Goal: Information Seeking & Learning: Learn about a topic

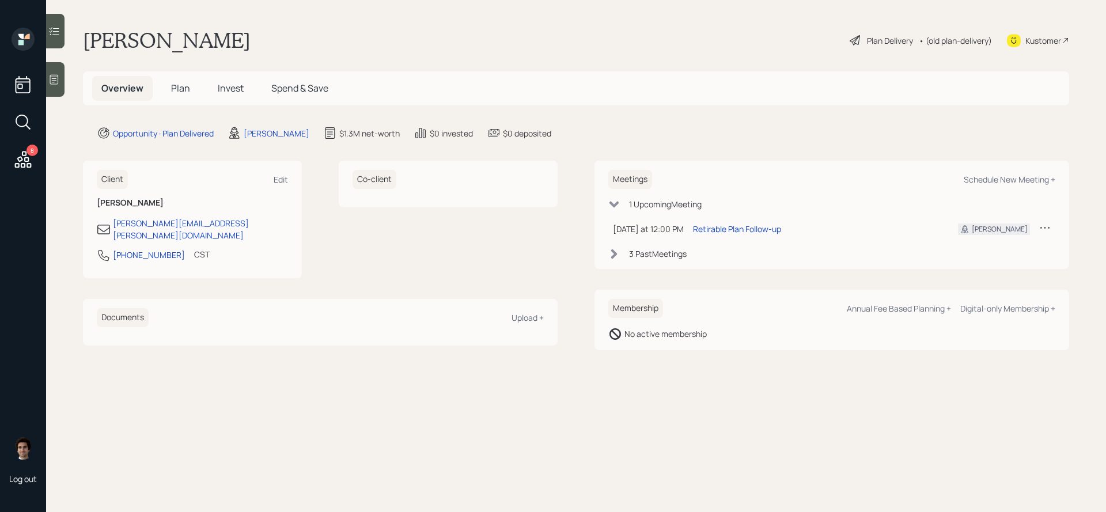
click at [896, 36] on div "Plan Delivery" at bounding box center [890, 41] width 46 height 12
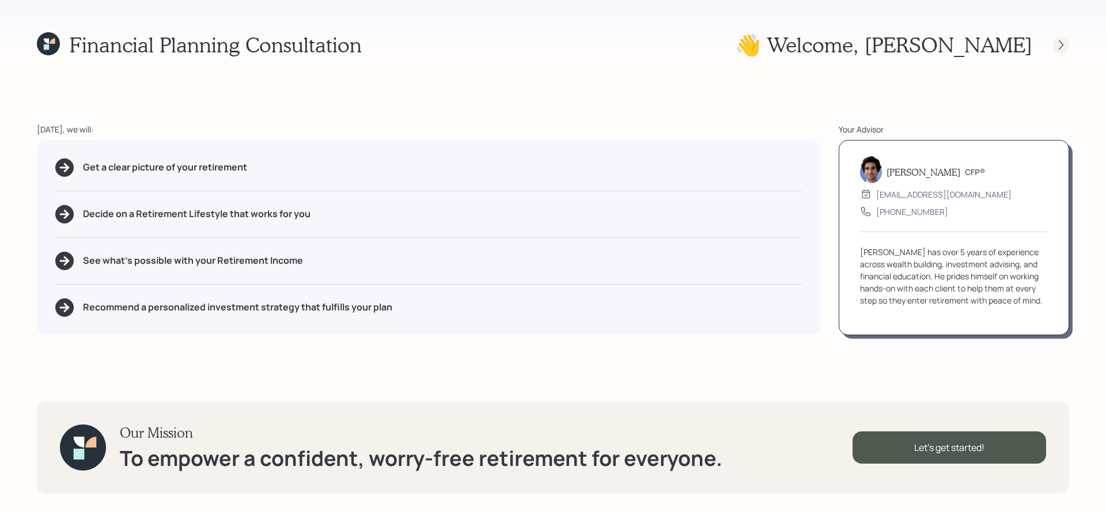
click at [1062, 45] on icon at bounding box center [1062, 45] width 12 height 12
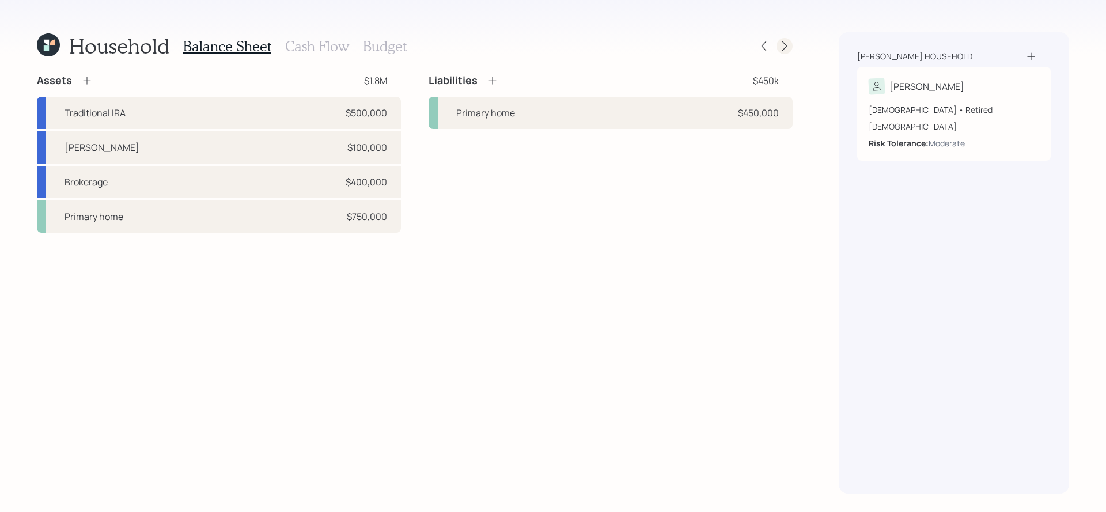
click at [782, 48] on icon at bounding box center [785, 46] width 12 height 12
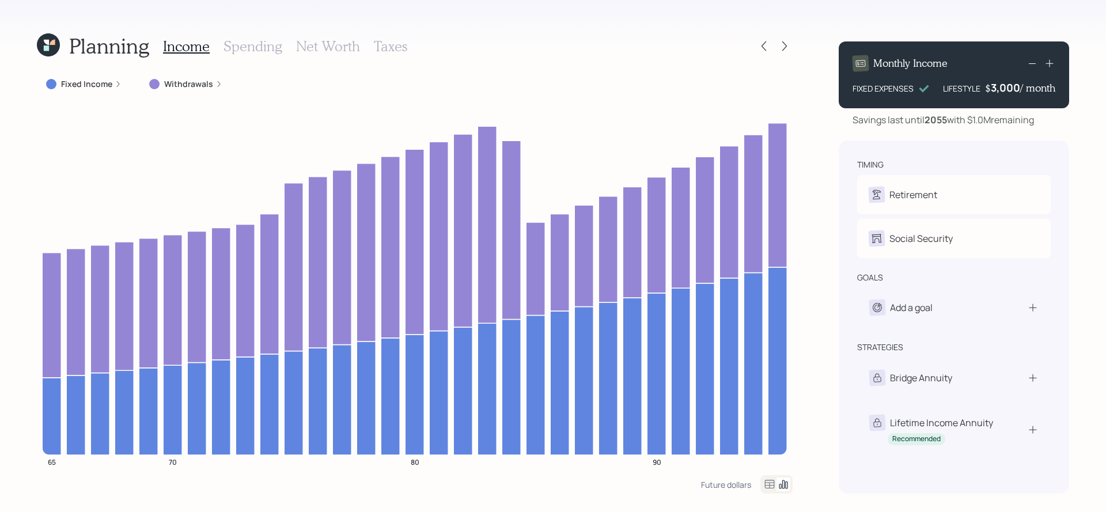
click at [222, 88] on div "Withdrawals" at bounding box center [186, 84] width 92 height 21
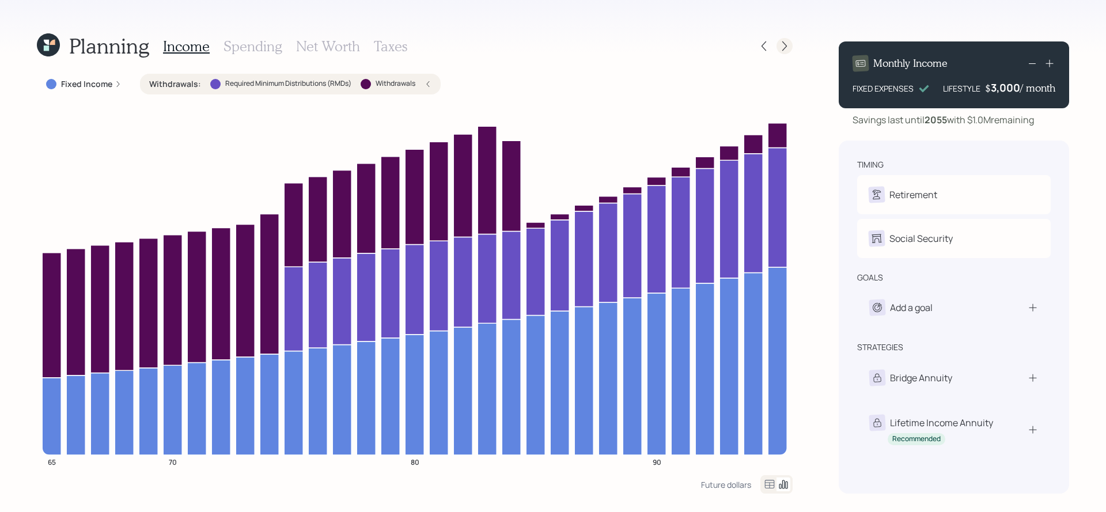
click at [785, 44] on icon at bounding box center [785, 46] width 12 height 12
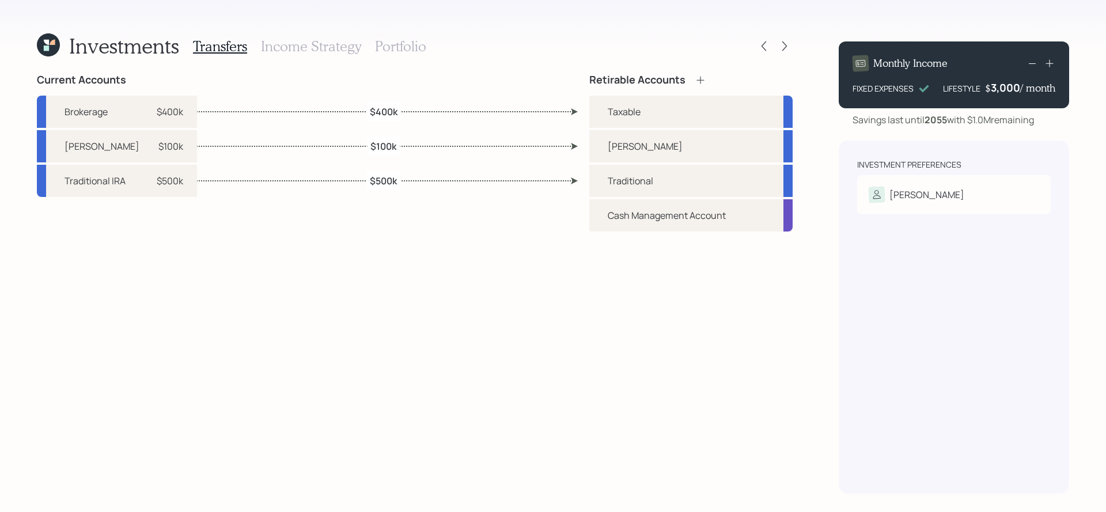
click at [785, 44] on icon at bounding box center [785, 46] width 12 height 12
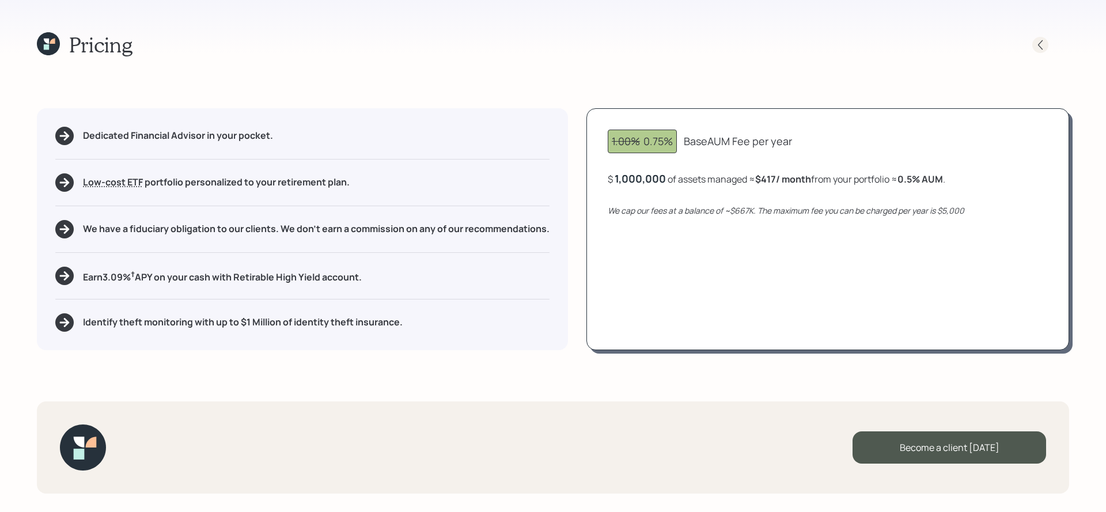
click at [1043, 44] on icon at bounding box center [1041, 45] width 12 height 12
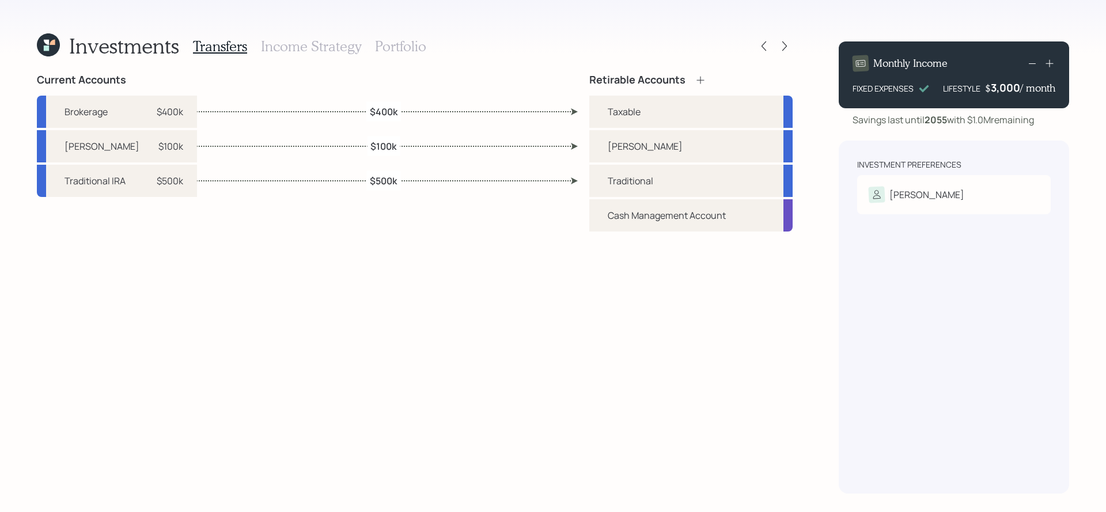
click at [425, 39] on div "Investments Transfers Income Strategy Portfolio" at bounding box center [415, 46] width 756 height 28
click at [411, 47] on h3 "Portfolio" at bounding box center [400, 46] width 51 height 17
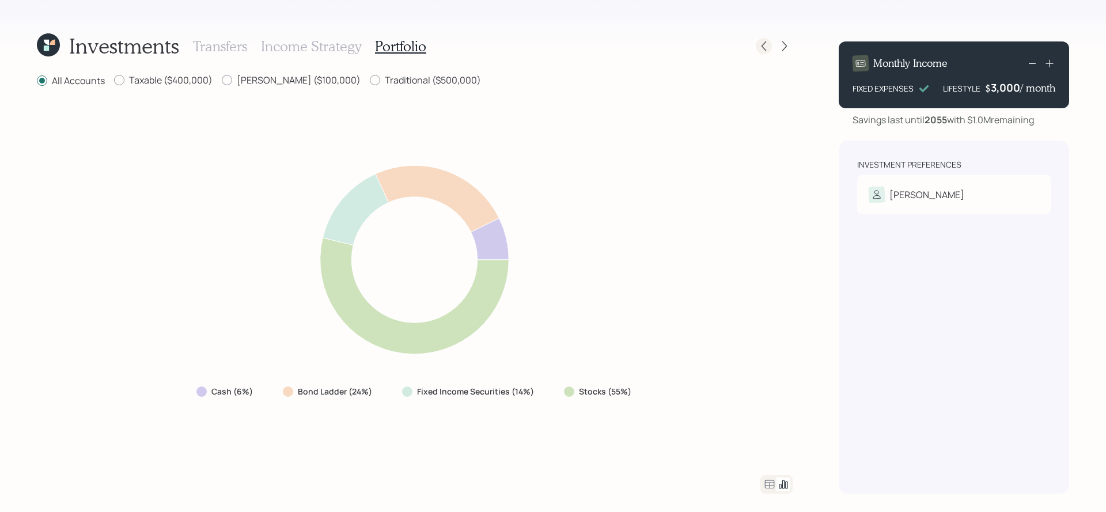
click at [767, 43] on icon at bounding box center [764, 46] width 12 height 12
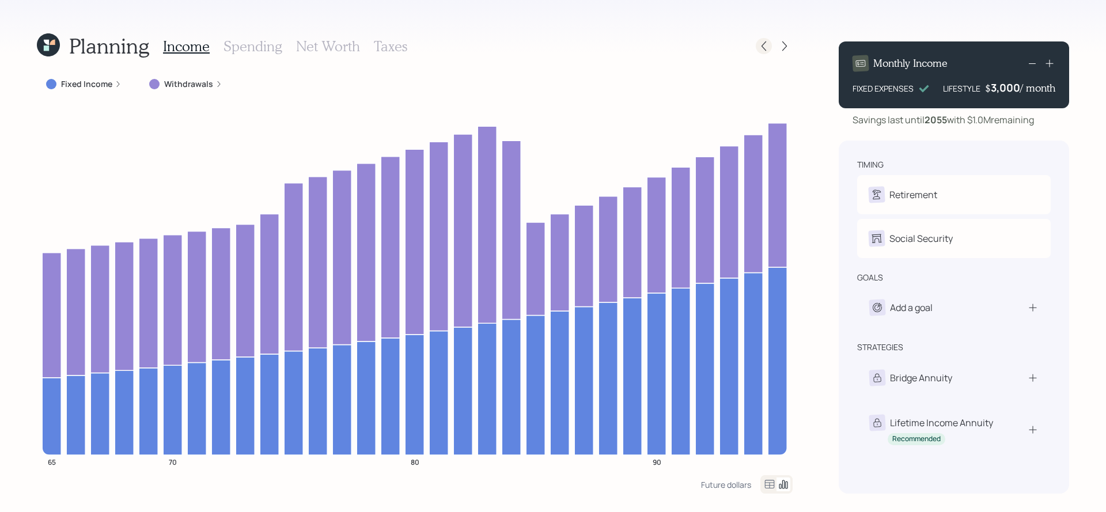
click at [765, 46] on icon at bounding box center [764, 46] width 12 height 12
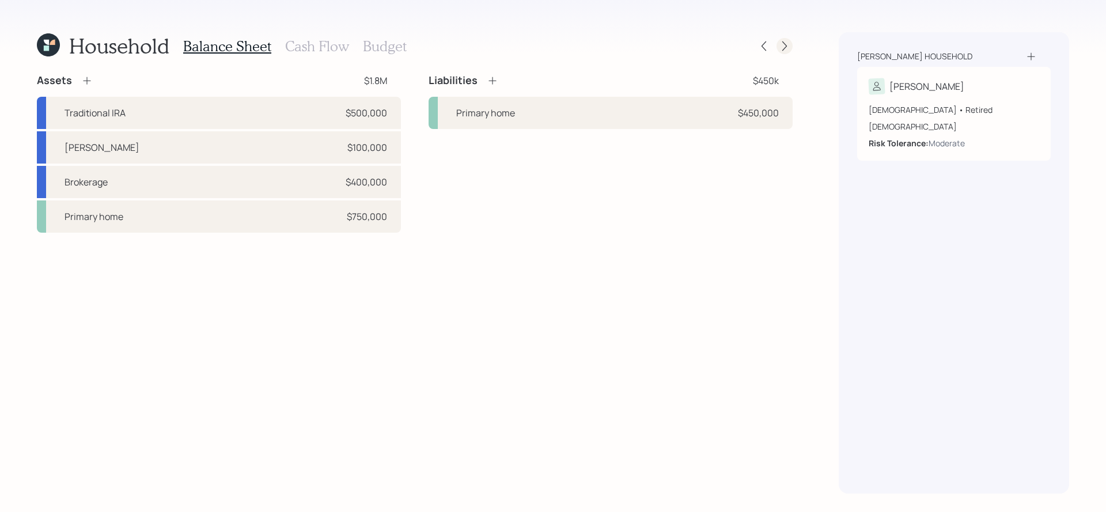
click at [783, 41] on icon at bounding box center [784, 46] width 5 height 10
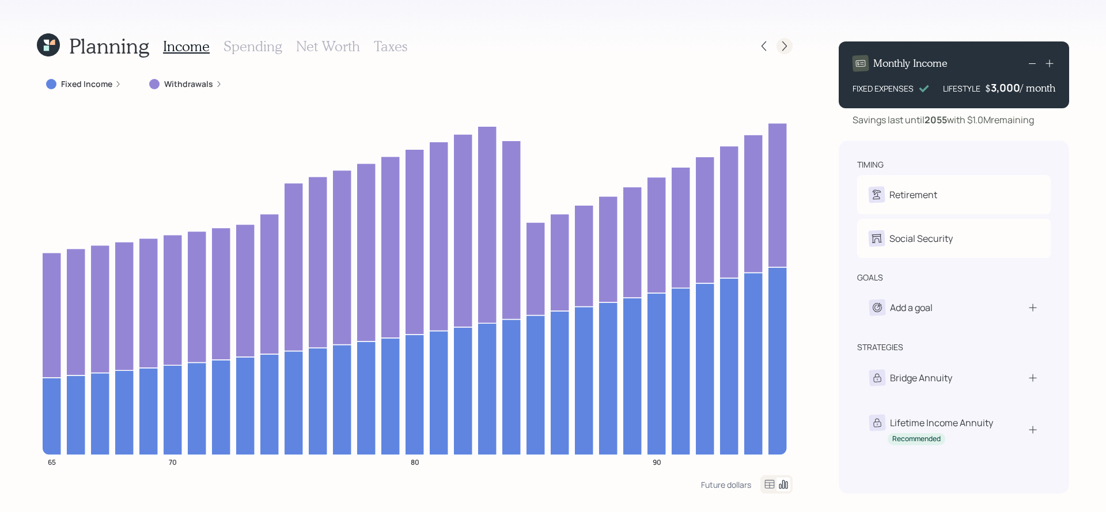
click at [788, 48] on icon at bounding box center [785, 46] width 12 height 12
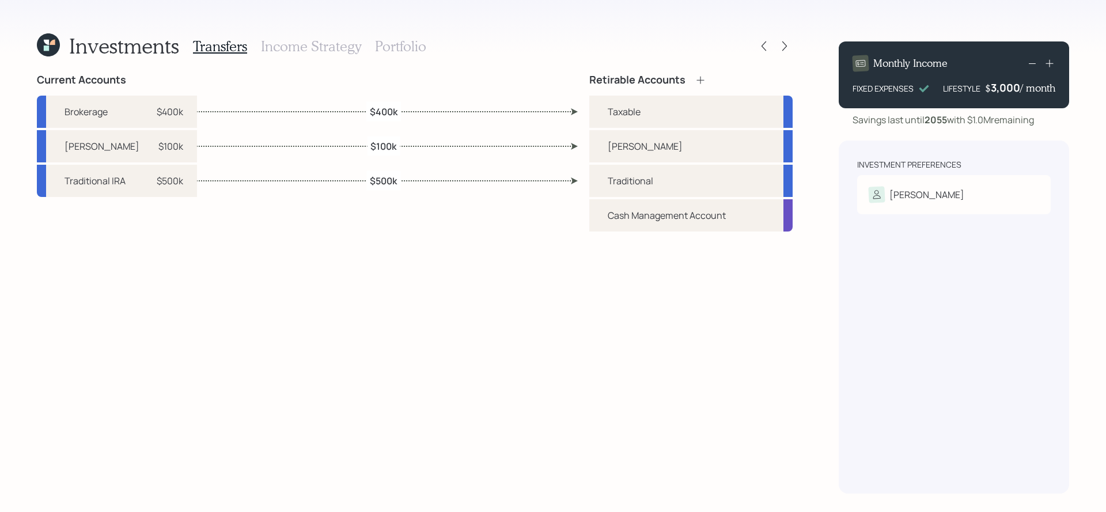
click at [292, 55] on div "Transfers Income Strategy Portfolio" at bounding box center [309, 46] width 233 height 28
click at [762, 43] on icon at bounding box center [764, 46] width 12 height 12
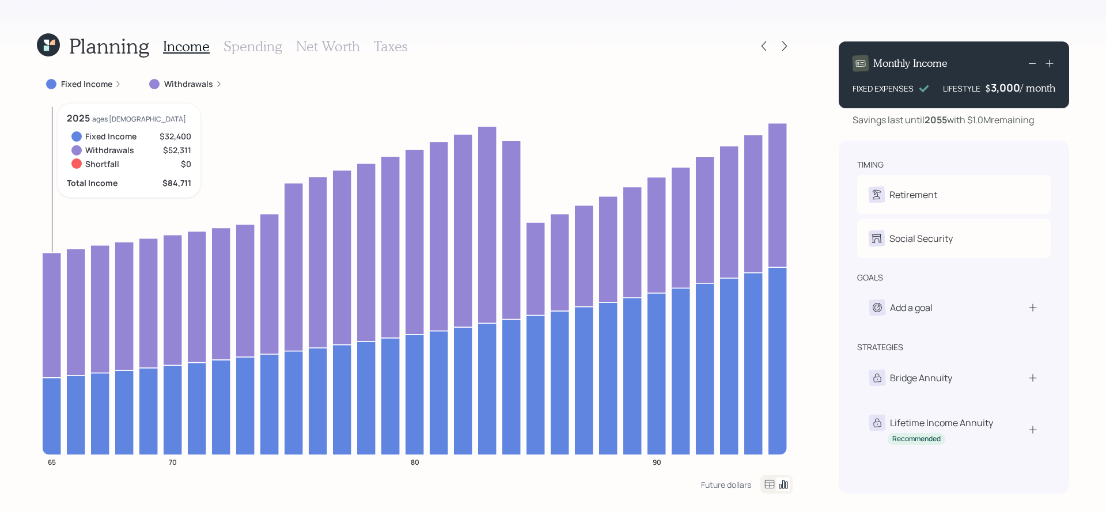
click at [54, 331] on icon at bounding box center [51, 314] width 19 height 125
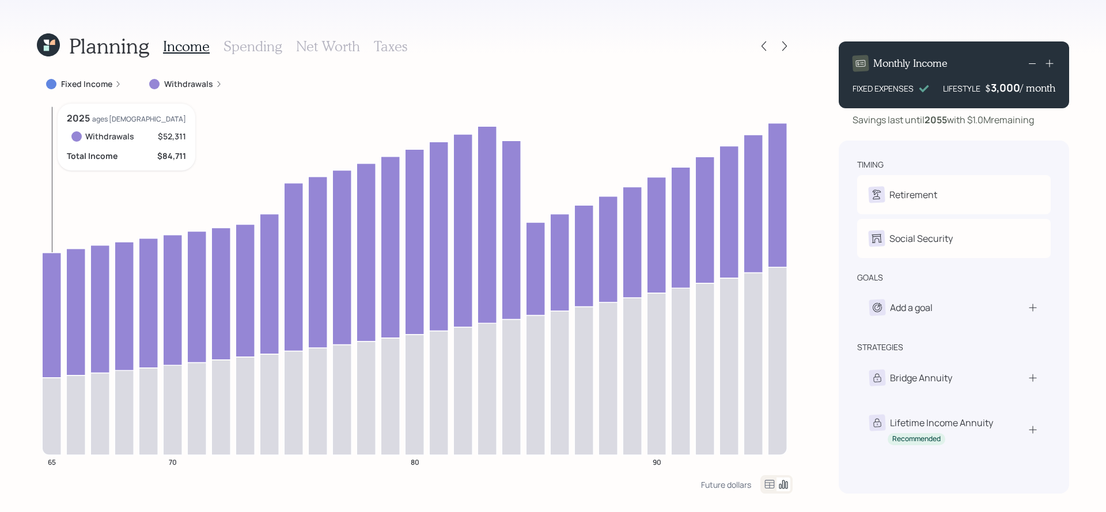
click at [54, 331] on icon at bounding box center [51, 314] width 19 height 125
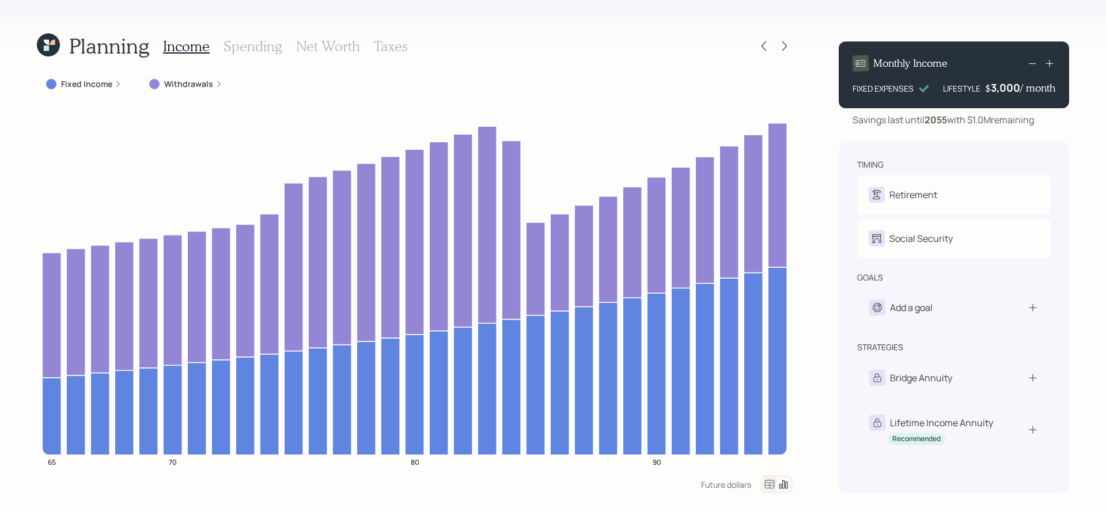
click at [387, 34] on div "Income Spending Net Worth Taxes" at bounding box center [285, 46] width 244 height 28
click at [387, 41] on h3 "Taxes" at bounding box center [390, 46] width 33 height 17
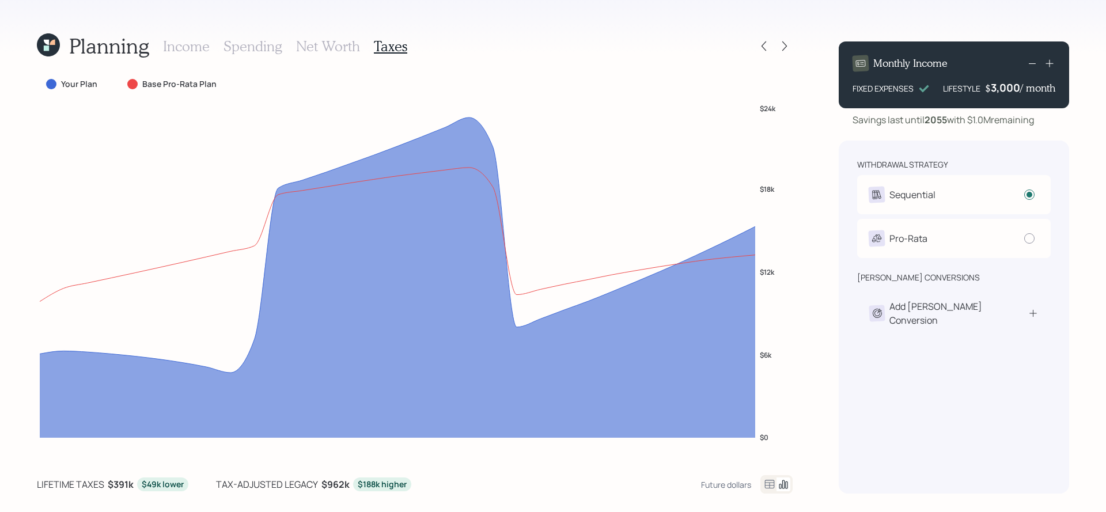
click at [767, 485] on icon at bounding box center [770, 485] width 14 height 14
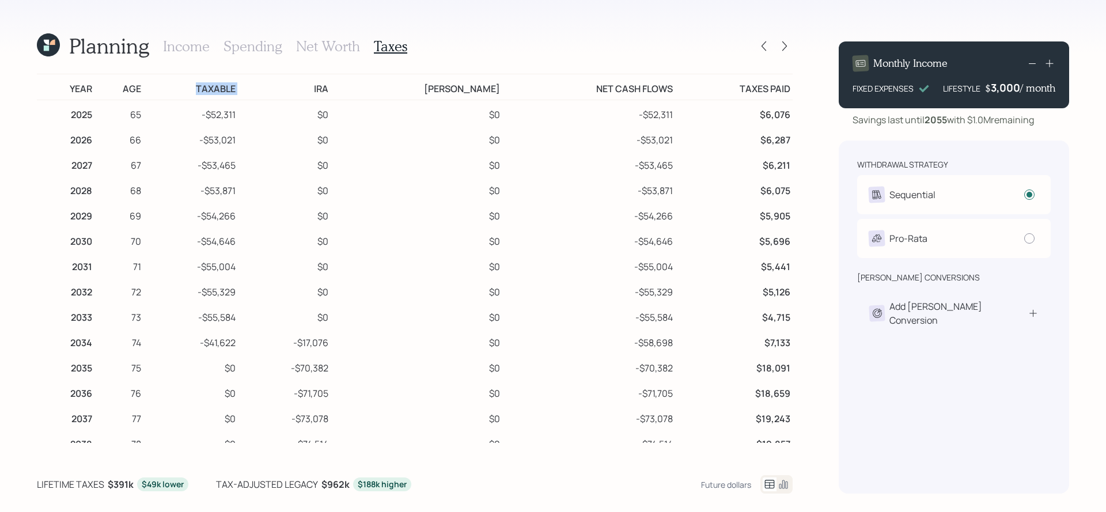
drag, startPoint x: 261, startPoint y: 90, endPoint x: 201, endPoint y: 90, distance: 60.5
click at [201, 90] on tr "Year Age Taxable IRA Roth IRA Net Cash Flows Taxes Paid" at bounding box center [415, 87] width 756 height 26
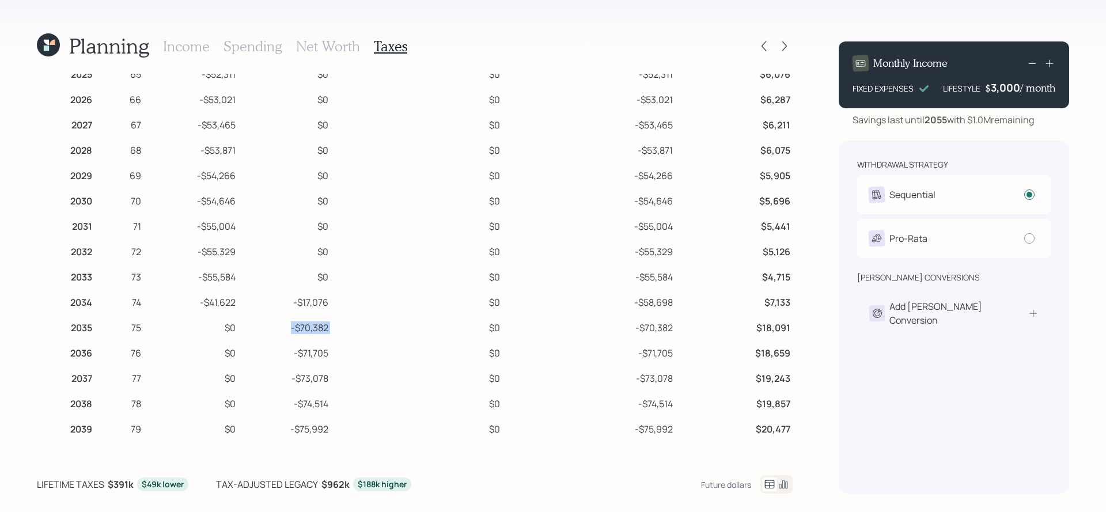
drag, startPoint x: 364, startPoint y: 328, endPoint x: 320, endPoint y: 328, distance: 43.8
click at [320, 328] on tr "2035 75 $0 -$70,382 $0 -$70,382 $18,091" at bounding box center [415, 325] width 756 height 25
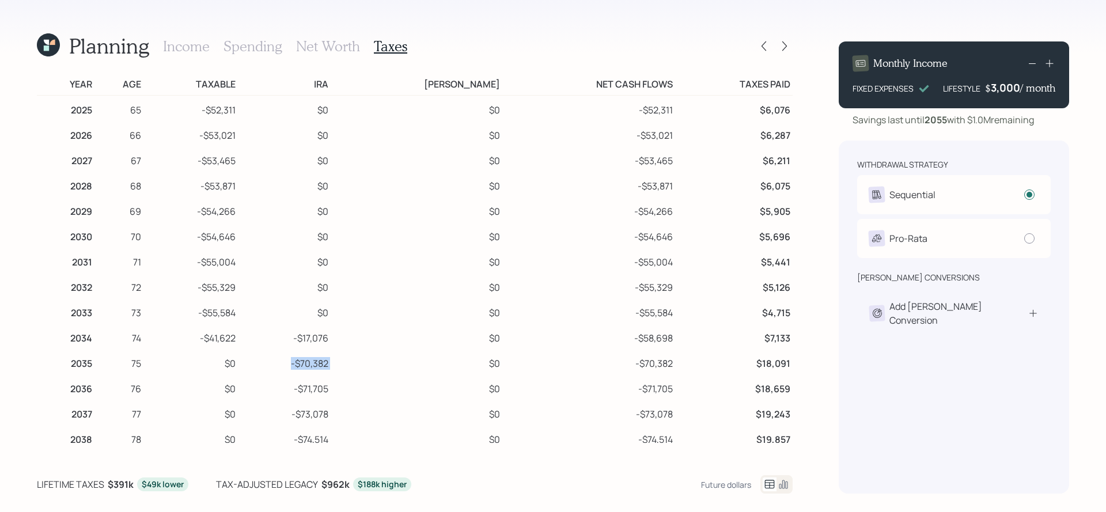
scroll to position [0, 0]
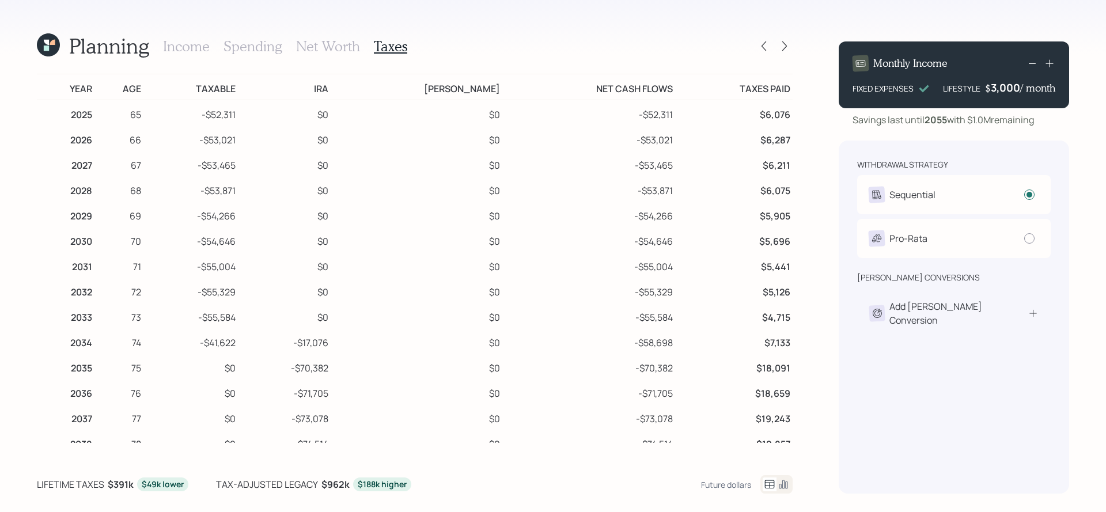
click at [331, 322] on td "$0" at bounding box center [284, 315] width 93 height 25
click at [780, 43] on icon at bounding box center [785, 46] width 12 height 12
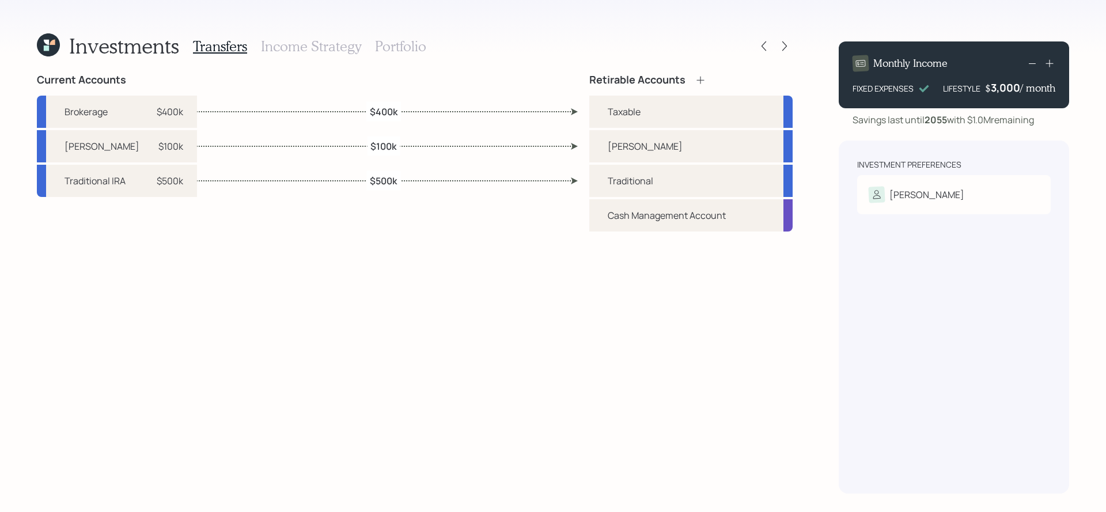
click at [297, 55] on div "Transfers Income Strategy Portfolio" at bounding box center [309, 46] width 233 height 28
click at [384, 48] on h3 "Portfolio" at bounding box center [400, 46] width 51 height 17
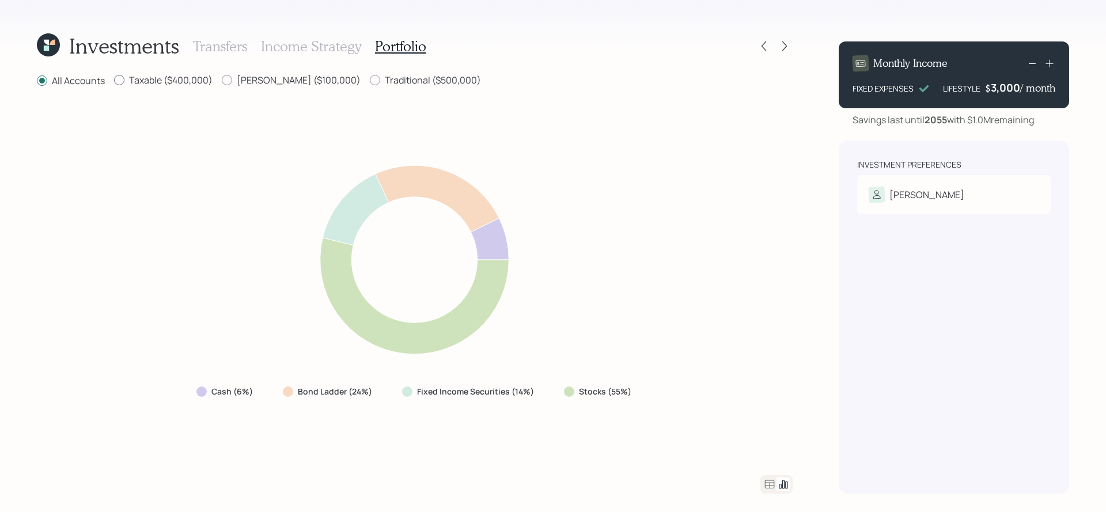
click at [158, 82] on label "Taxable ($400,000)" at bounding box center [163, 80] width 99 height 13
click at [114, 81] on input "Taxable ($400,000)" at bounding box center [114, 80] width 1 height 1
radio input "true"
radio input "false"
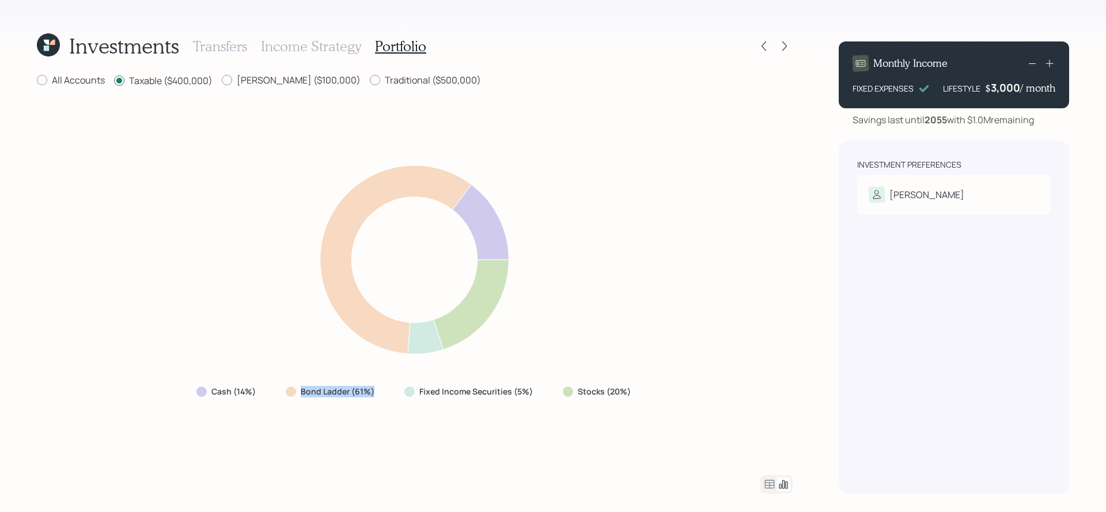
drag, startPoint x: 373, startPoint y: 396, endPoint x: 295, endPoint y: 396, distance: 77.8
click at [295, 396] on div "Bond Ladder (61%)" at bounding box center [331, 392] width 91 height 12
click at [756, 45] on div at bounding box center [764, 46] width 16 height 16
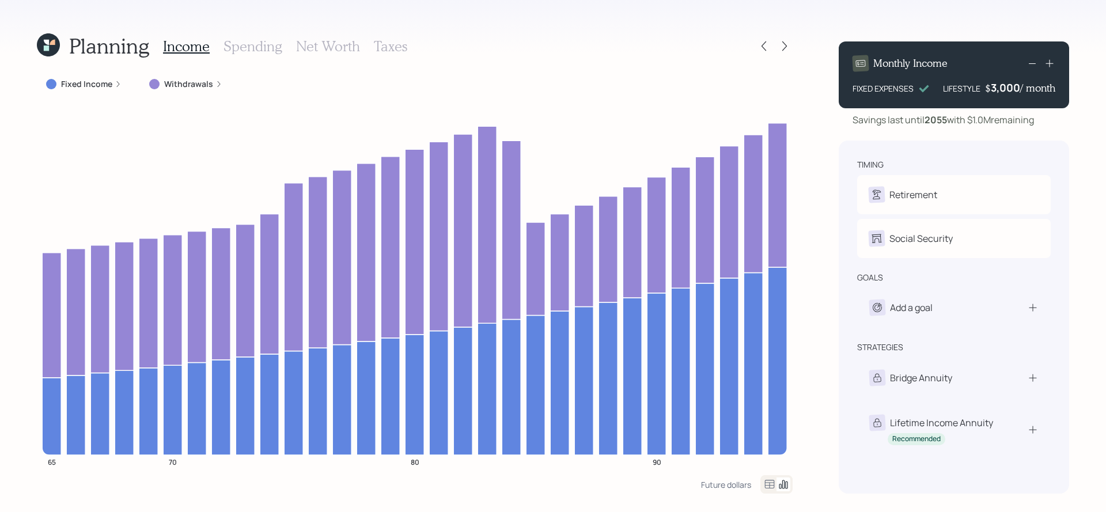
click at [154, 72] on div "Planning Income Spending Net Worth Taxes Fixed Income Withdrawals 65 70 80 90 F…" at bounding box center [415, 263] width 756 height 462
drag, startPoint x: 158, startPoint y: 72, endPoint x: 179, endPoint y: 91, distance: 28.1
click at [179, 91] on div "Planning Income Spending Net Worth Taxes Fixed Income Withdrawals 65 70 80 90 F…" at bounding box center [415, 263] width 756 height 462
click at [179, 91] on div "Withdrawals" at bounding box center [186, 84] width 92 height 21
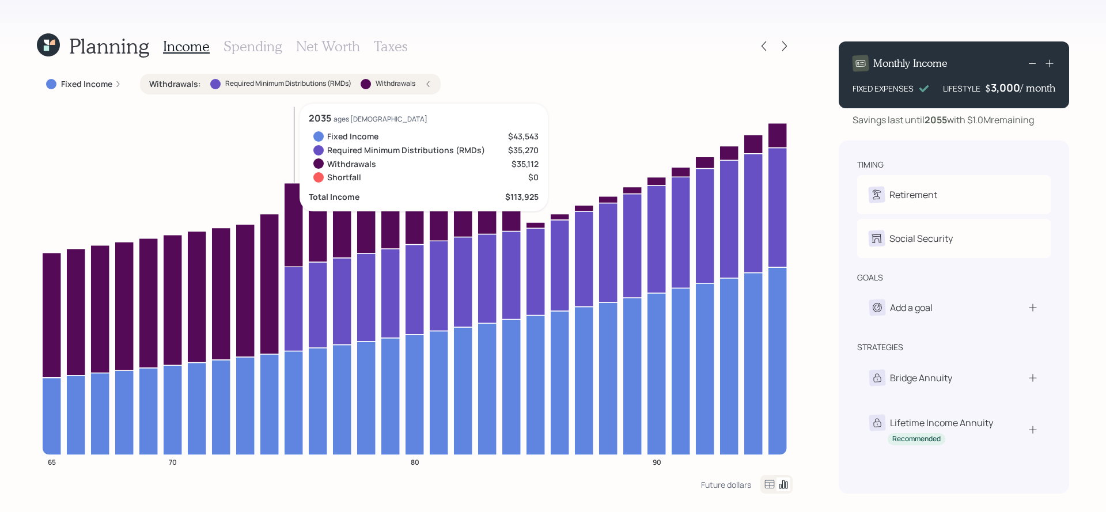
click at [291, 335] on icon at bounding box center [293, 309] width 19 height 84
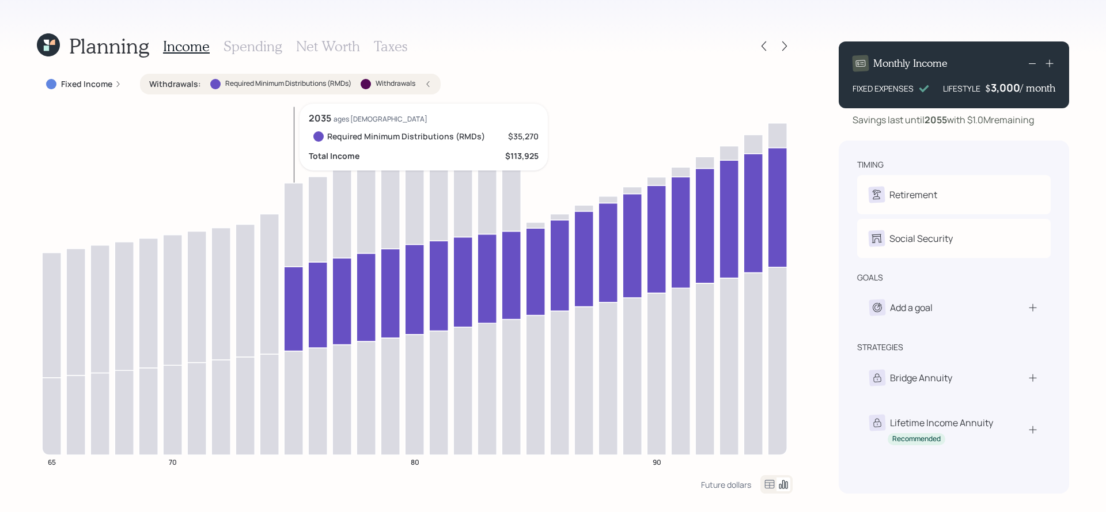
click at [293, 335] on icon at bounding box center [293, 309] width 19 height 84
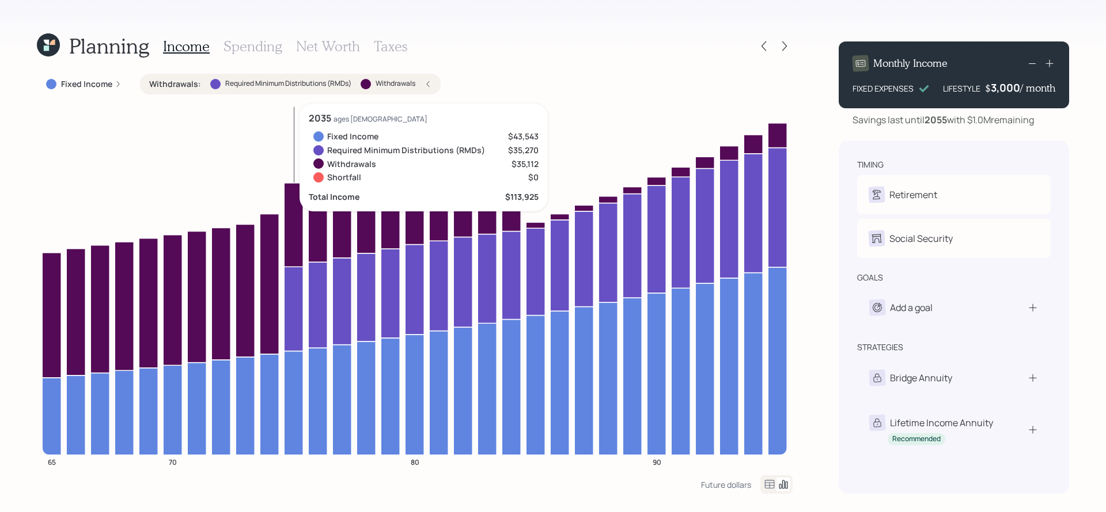
click at [296, 293] on icon at bounding box center [293, 309] width 19 height 84
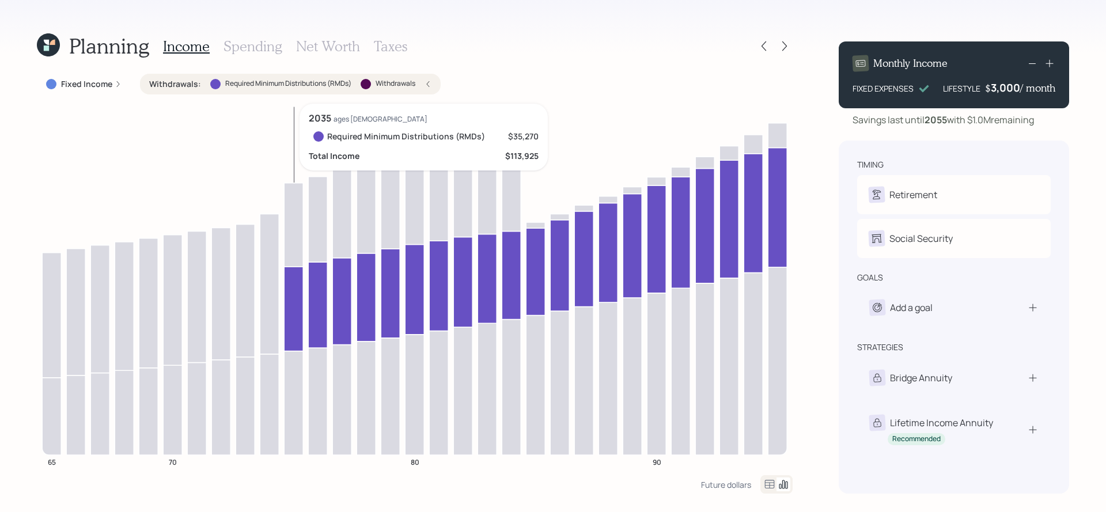
click at [298, 314] on icon at bounding box center [293, 309] width 19 height 84
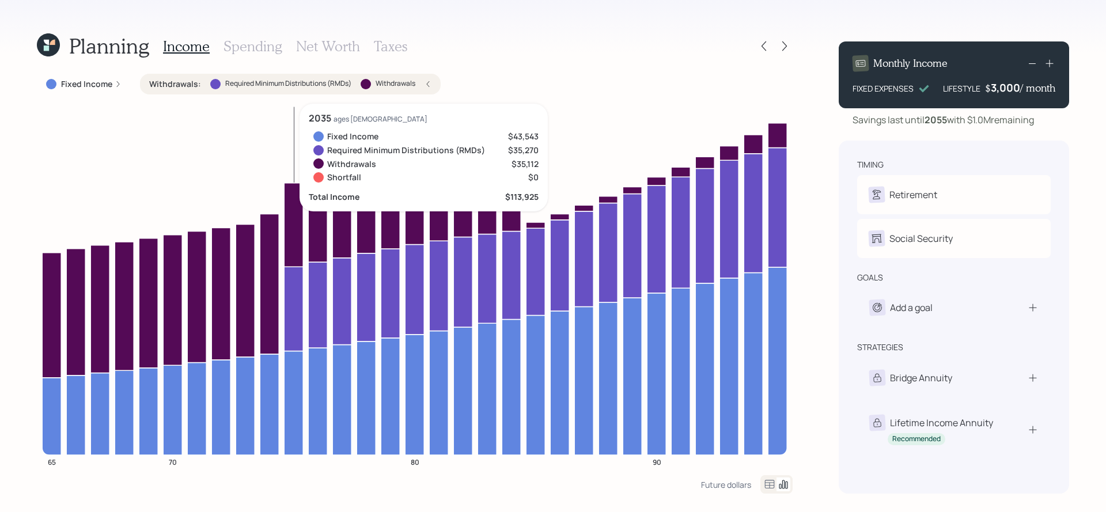
click at [294, 311] on icon at bounding box center [293, 309] width 19 height 84
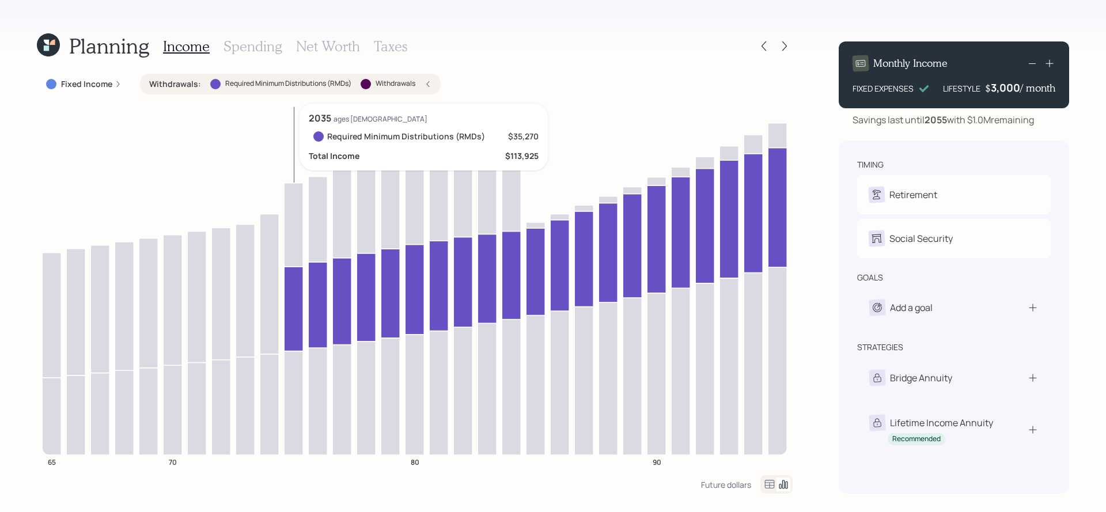
click at [296, 315] on icon at bounding box center [293, 309] width 19 height 84
